Goal: Check status

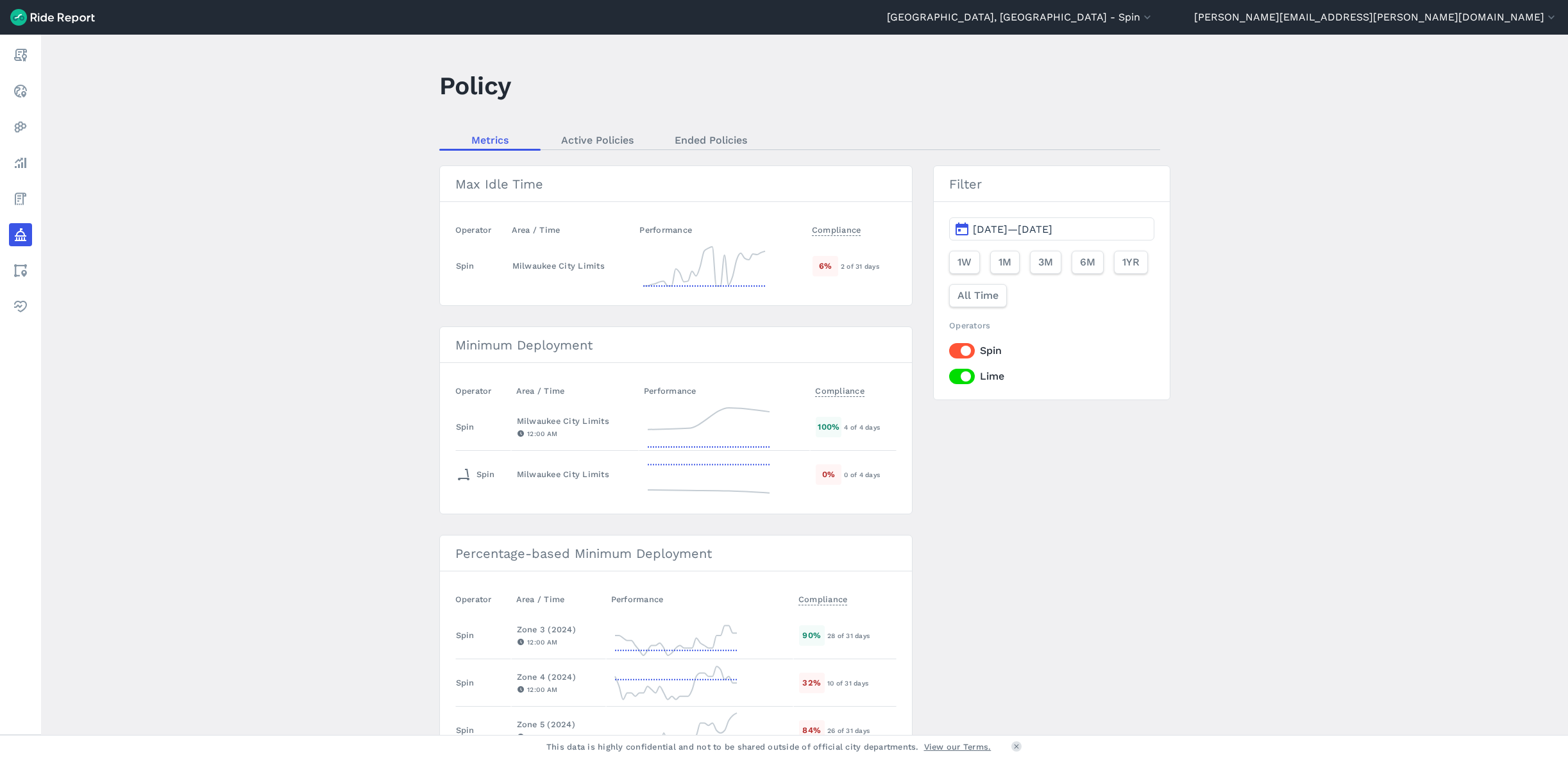
click at [1128, 261] on span "1YR" at bounding box center [1131, 262] width 17 height 15
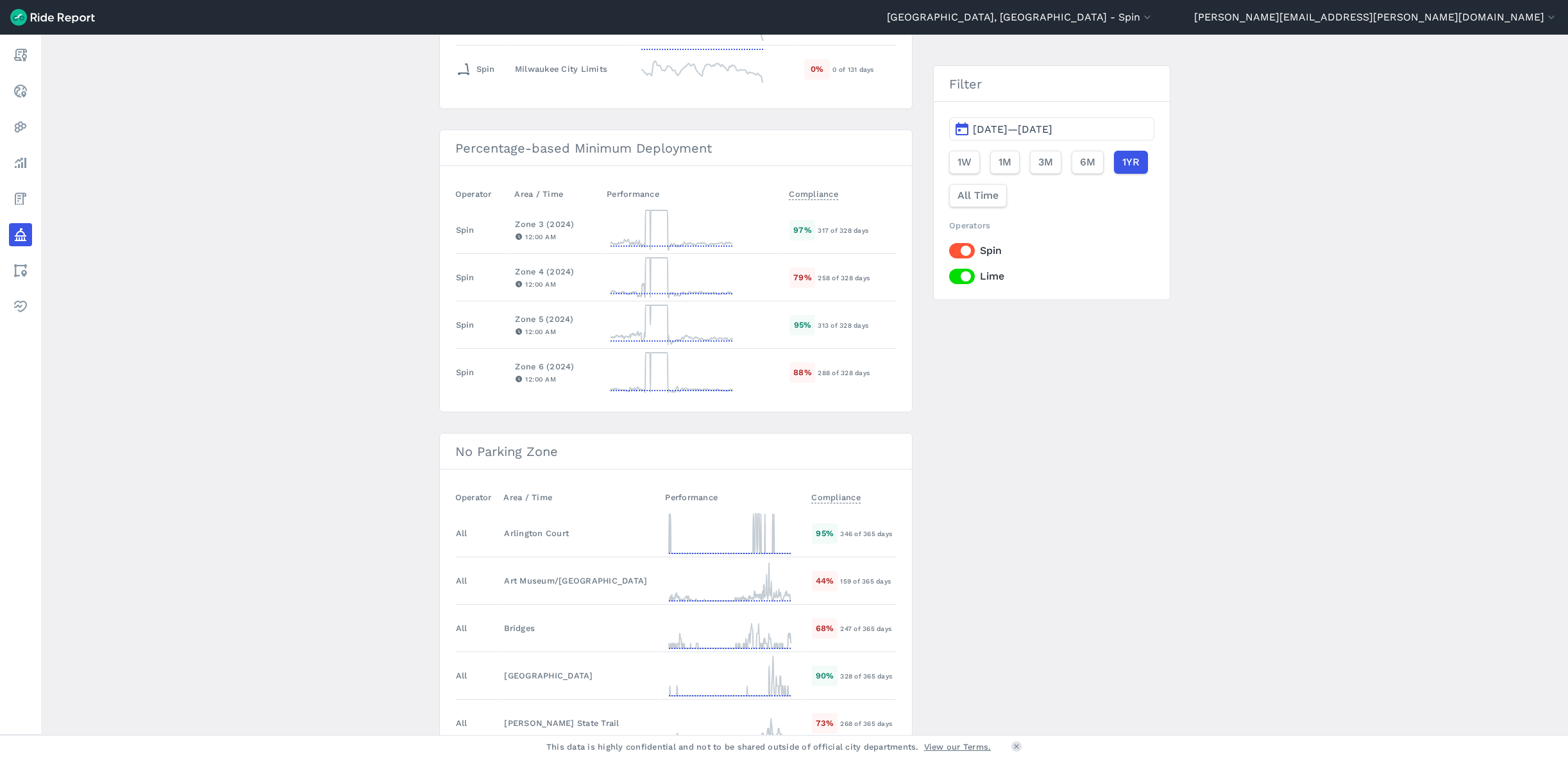
scroll to position [398, 0]
click at [973, 127] on span "[DATE]—[DATE]" at bounding box center [1013, 129] width 80 height 12
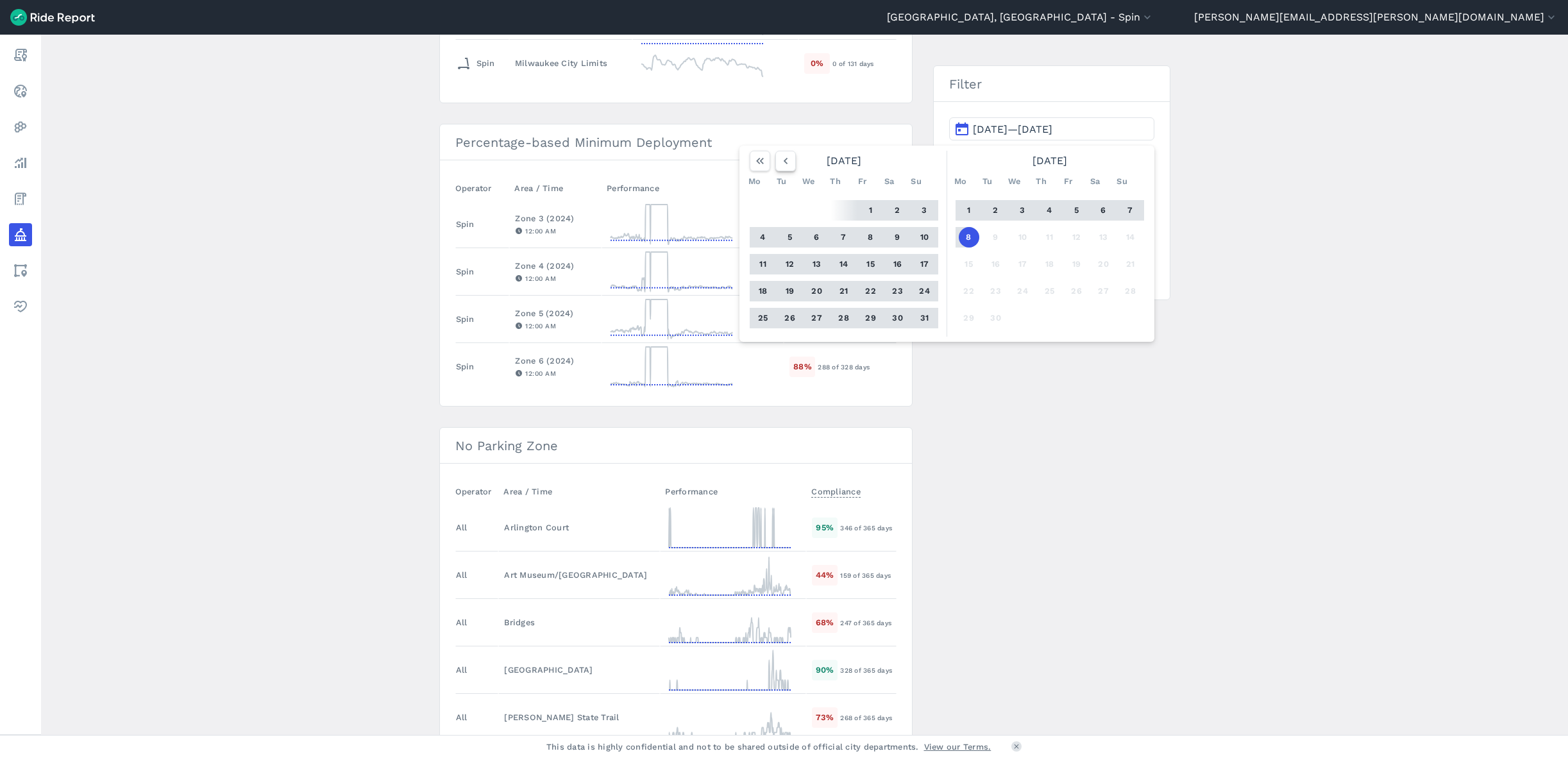
scroll to position [411, 0]
click at [782, 162] on icon "button" at bounding box center [786, 161] width 13 height 13
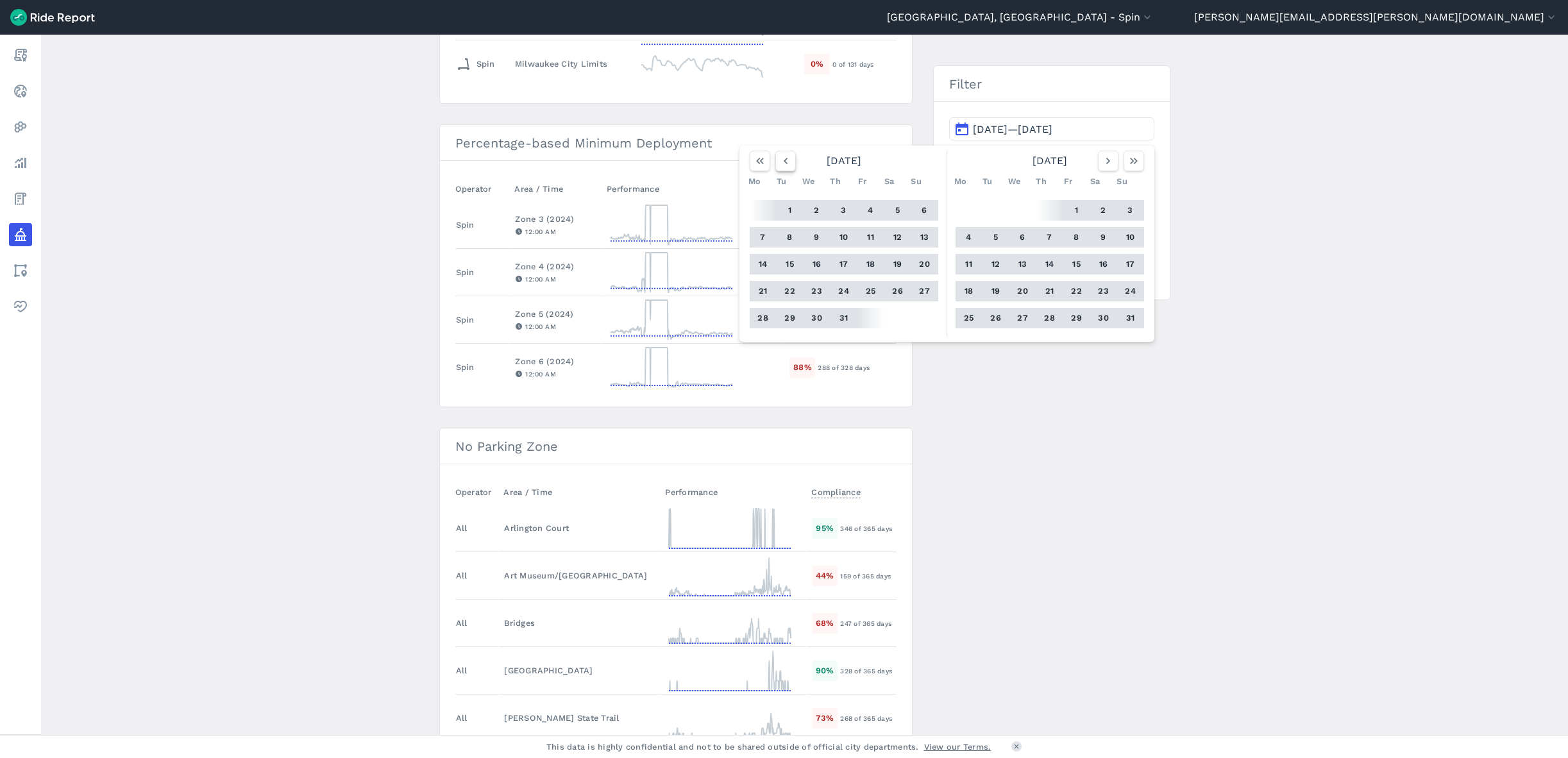
click at [782, 162] on icon "button" at bounding box center [786, 161] width 13 height 13
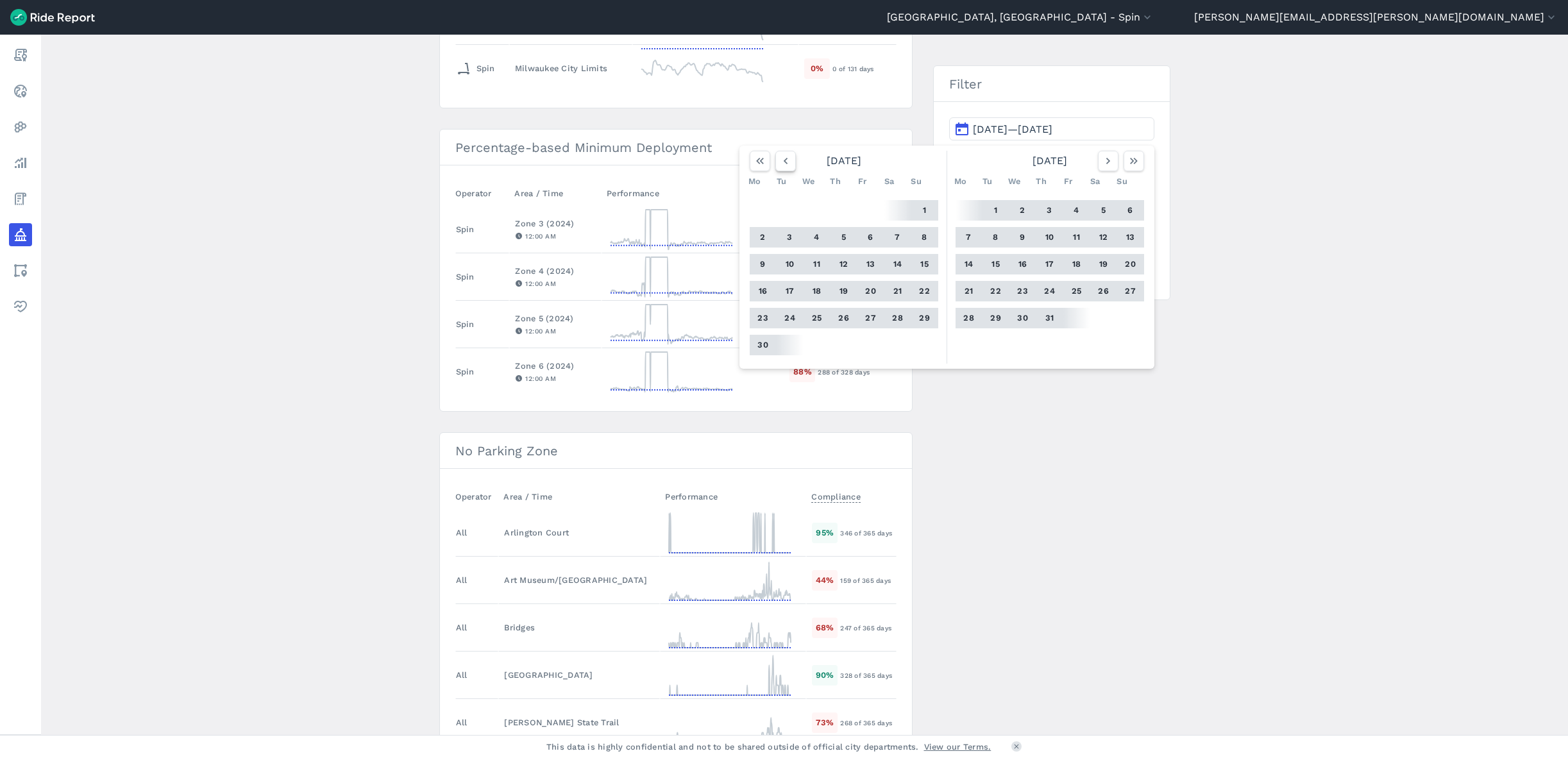
click at [782, 162] on icon "button" at bounding box center [786, 161] width 13 height 13
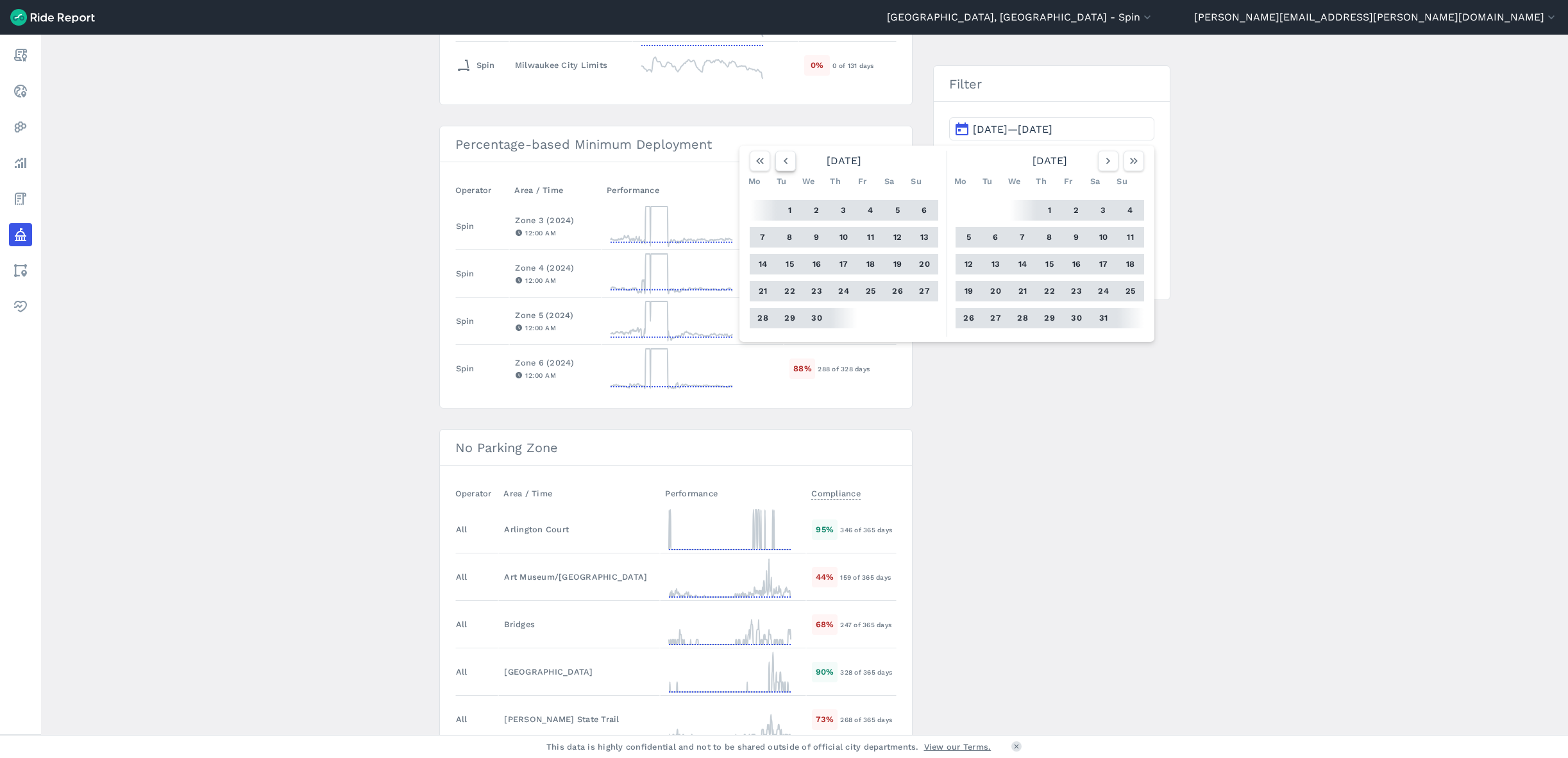
click at [782, 162] on icon "button" at bounding box center [786, 161] width 13 height 13
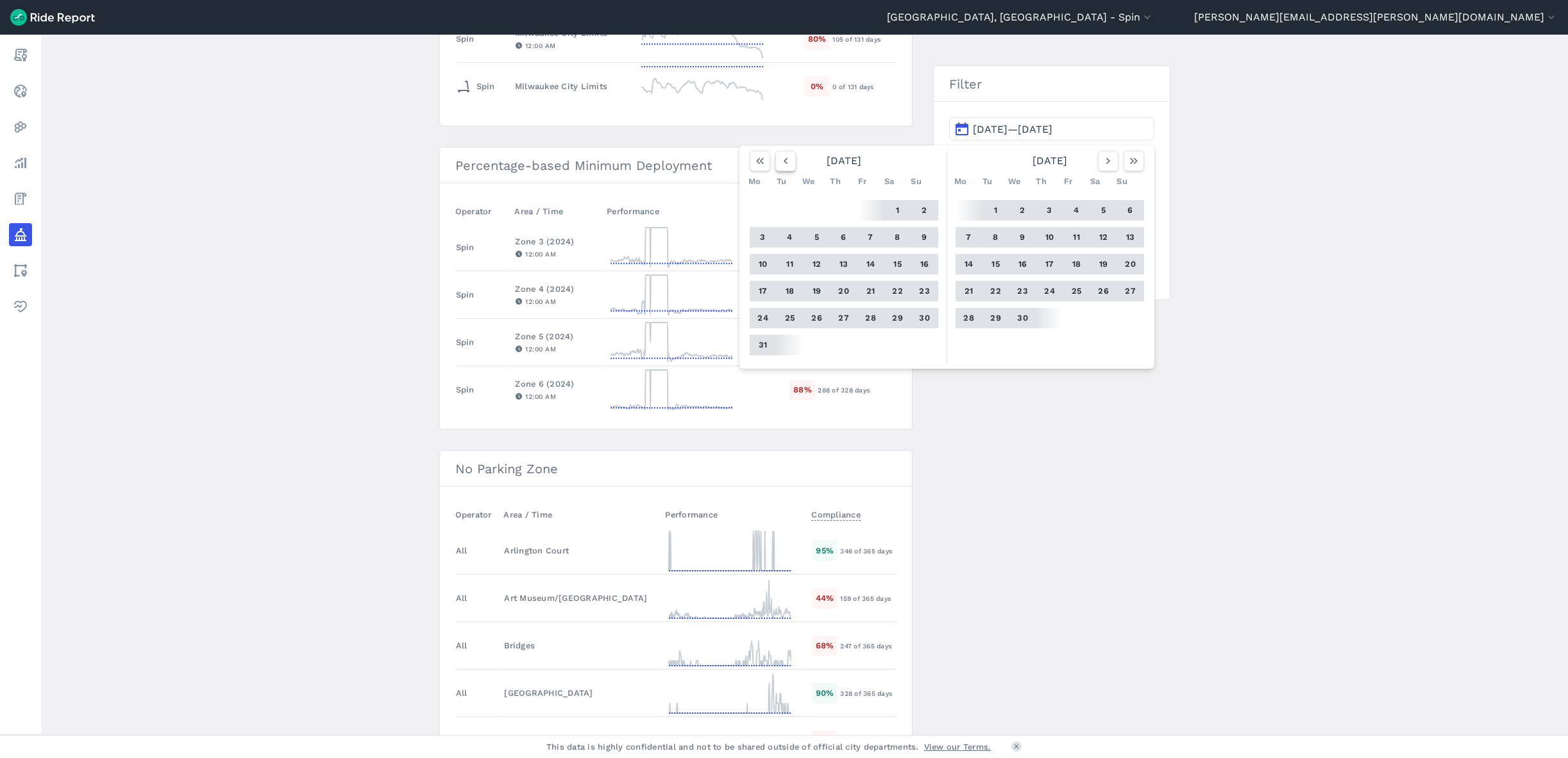
click at [782, 162] on icon "button" at bounding box center [786, 161] width 13 height 13
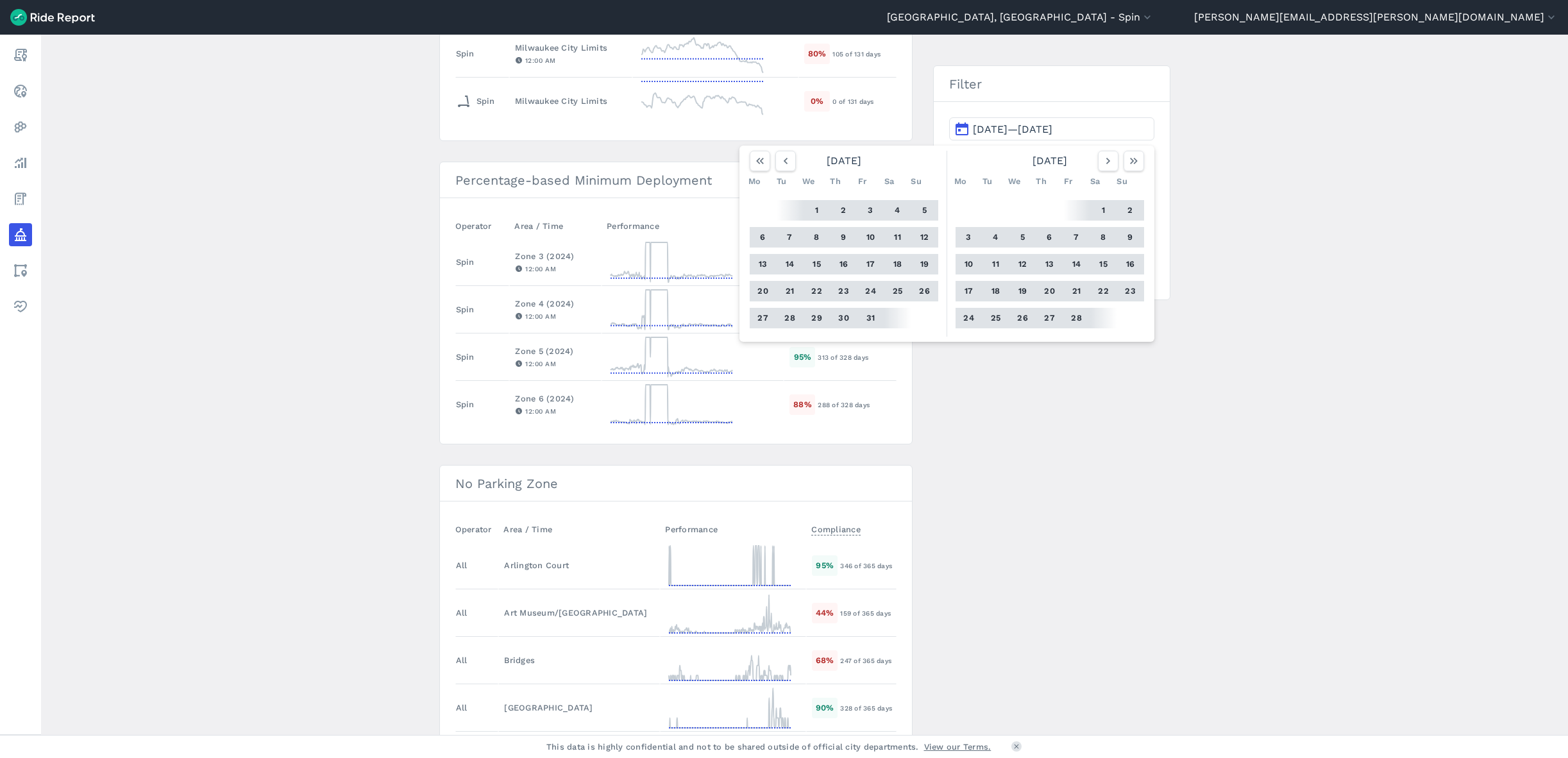
click at [813, 207] on button "1" at bounding box center [816, 210] width 20 height 20
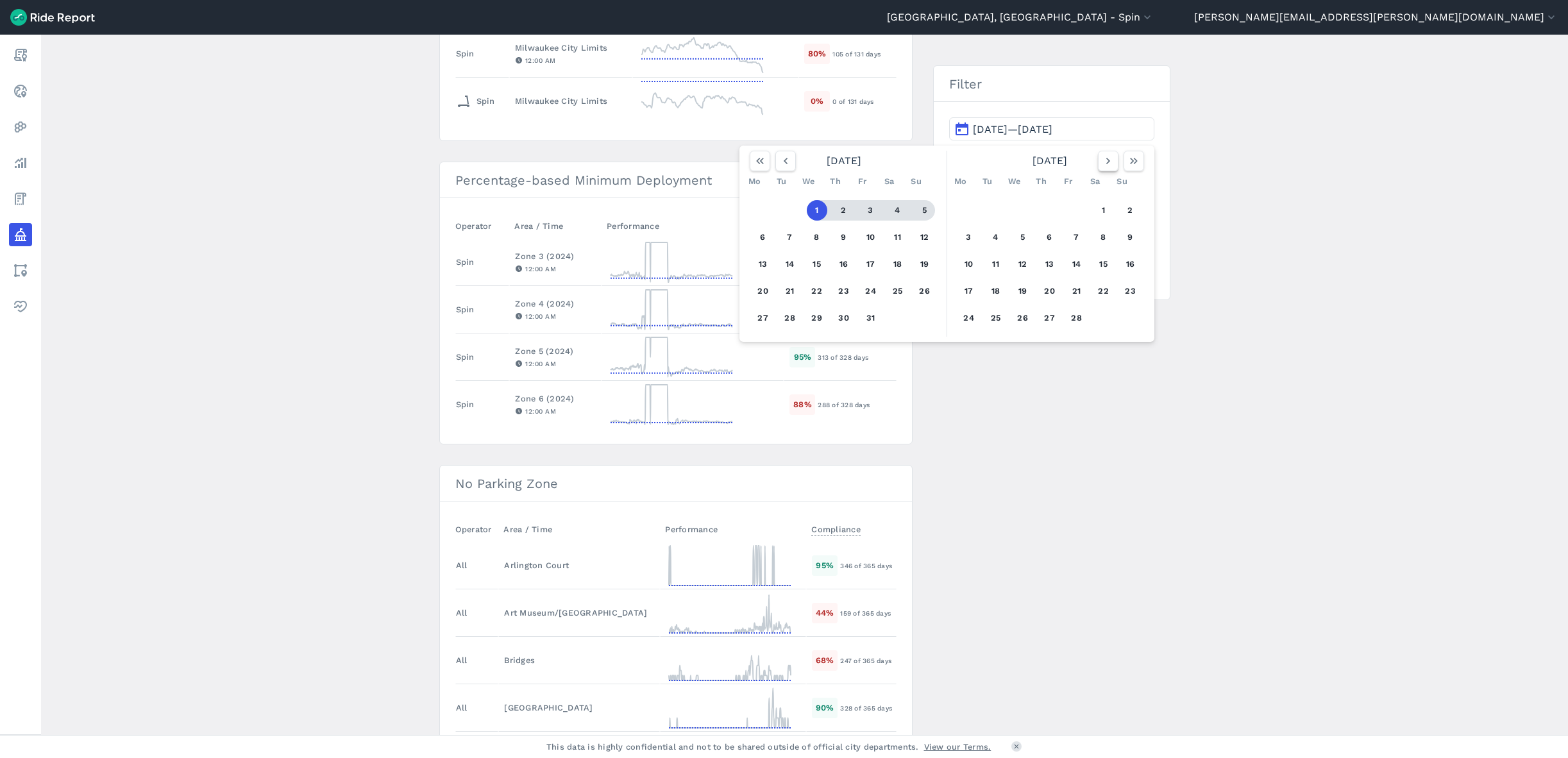
click at [1103, 163] on icon "button" at bounding box center [1109, 161] width 13 height 13
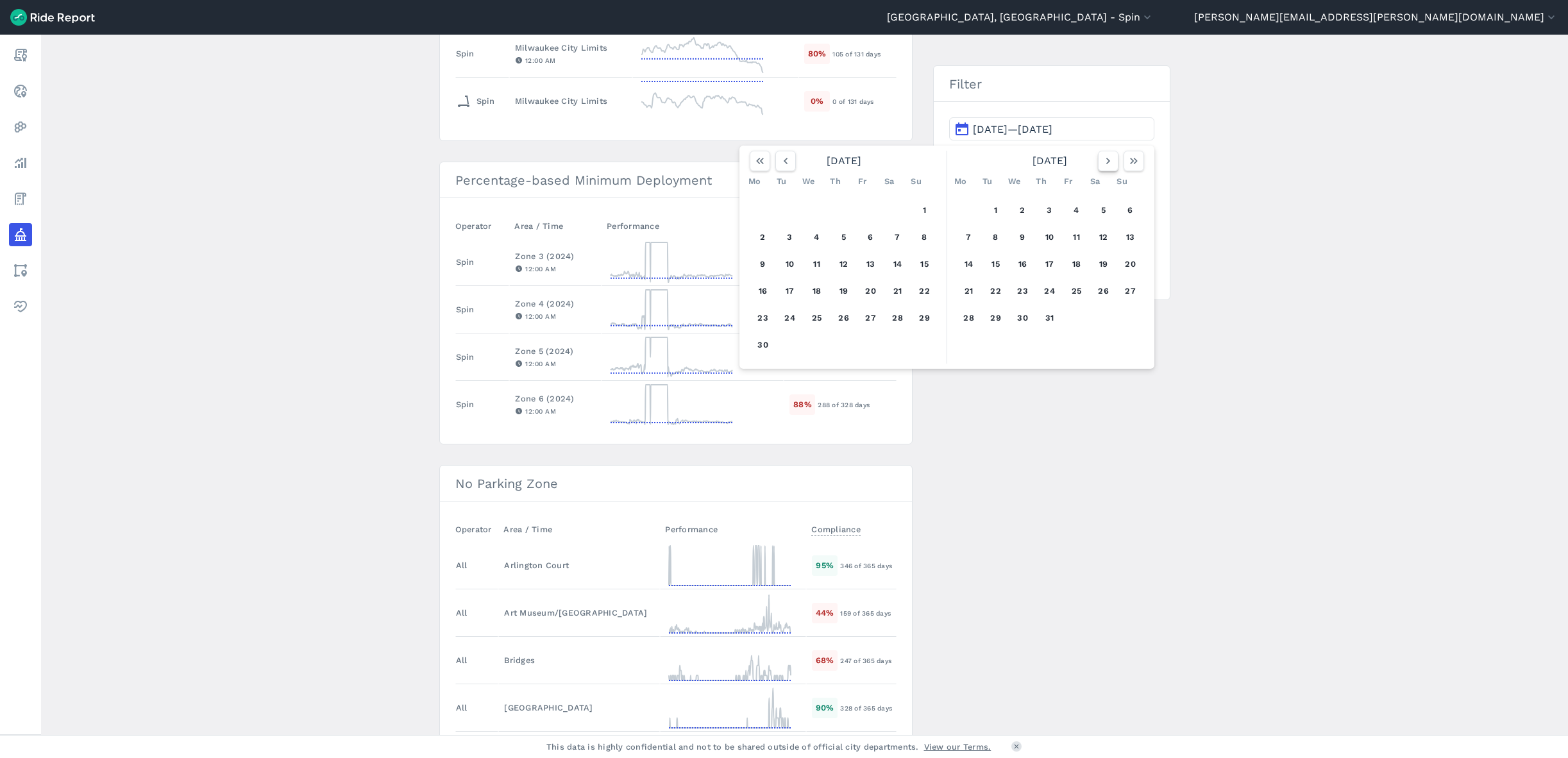
click at [1103, 163] on icon "button" at bounding box center [1109, 161] width 13 height 13
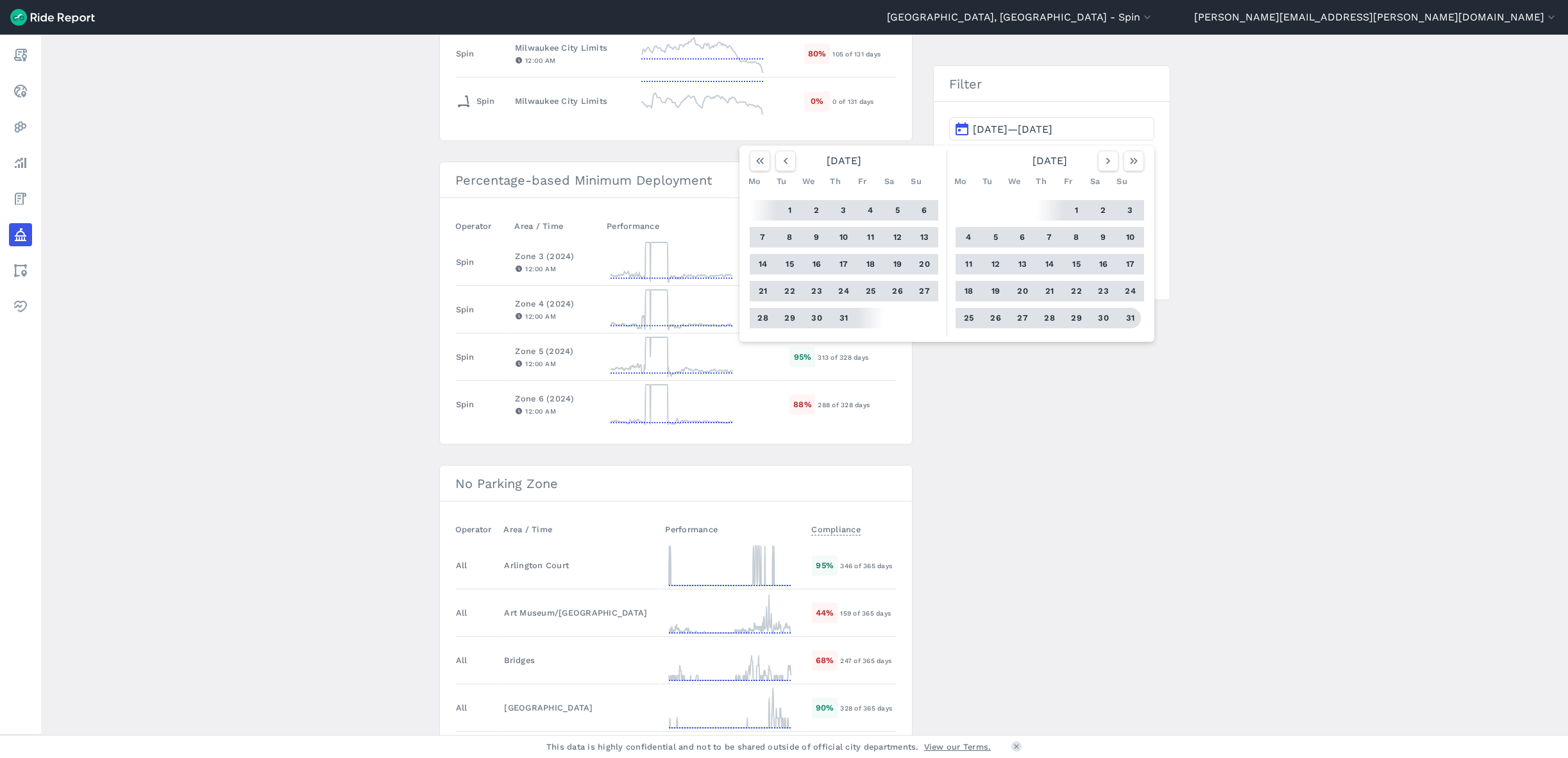
click at [1133, 316] on button "31" at bounding box center [1131, 317] width 20 height 20
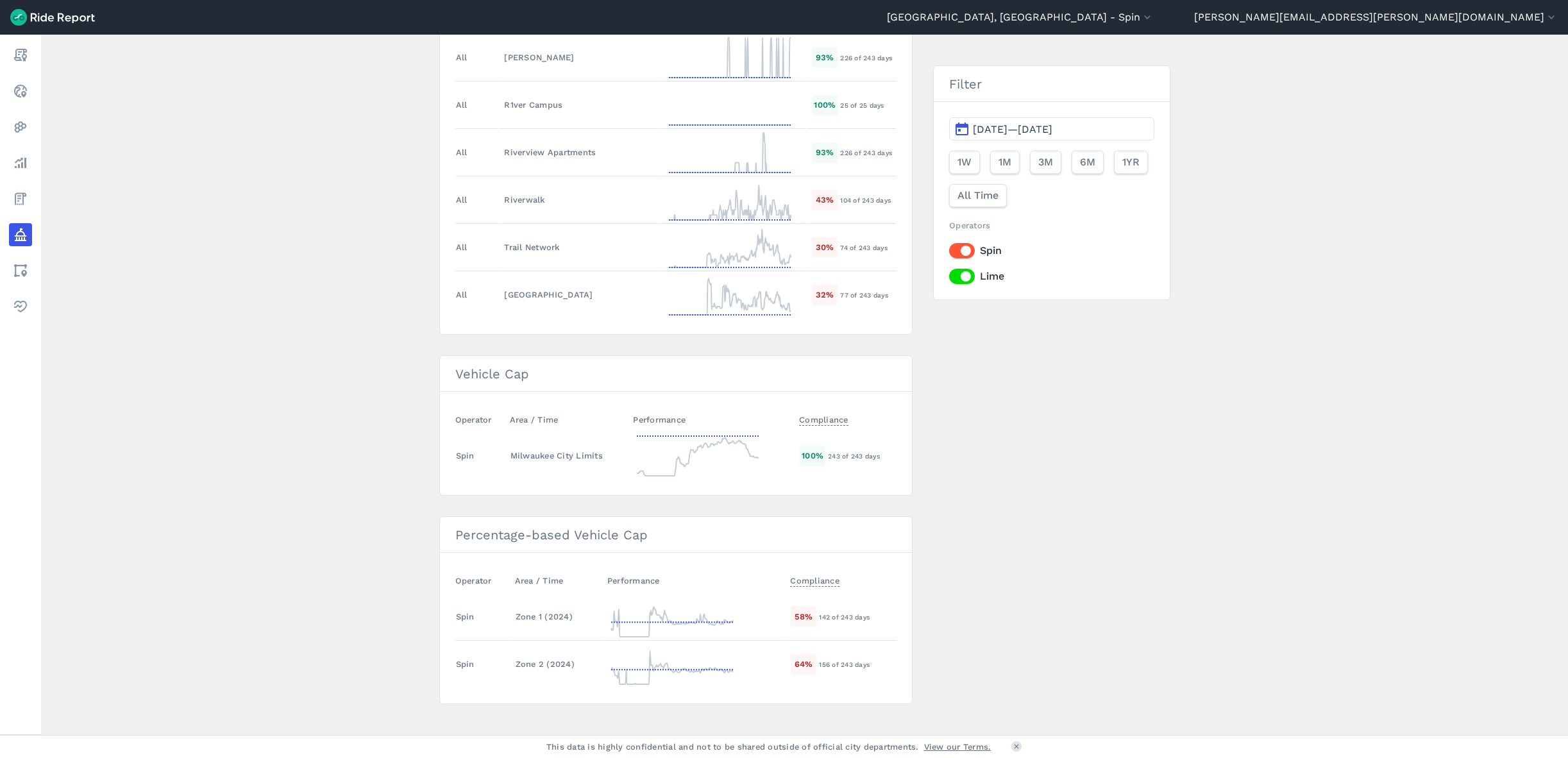
scroll to position [1277, 0]
